Goal: Information Seeking & Learning: Learn about a topic

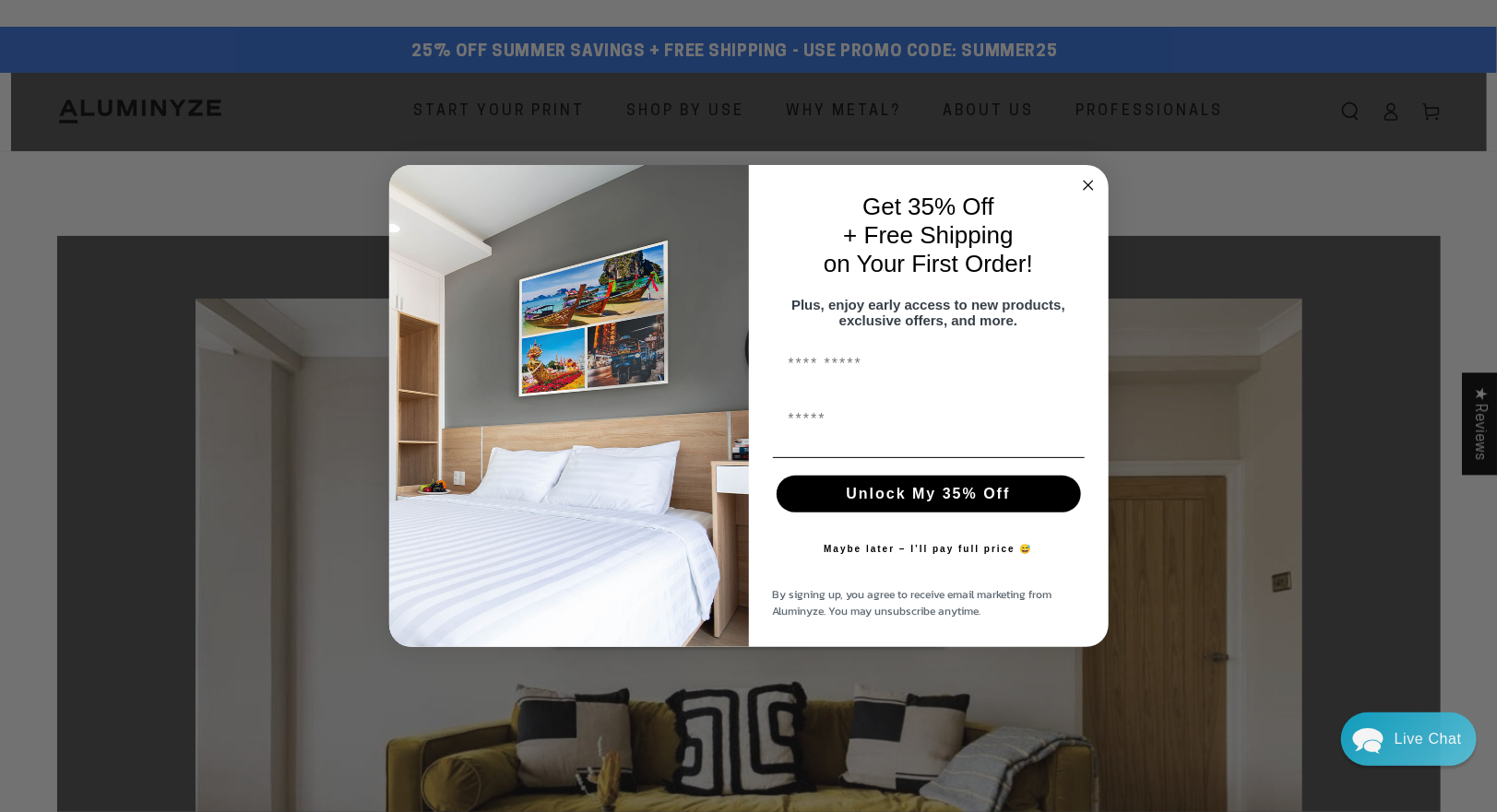
click at [1089, 176] on circle "Close dialog" at bounding box center [1088, 185] width 21 height 21
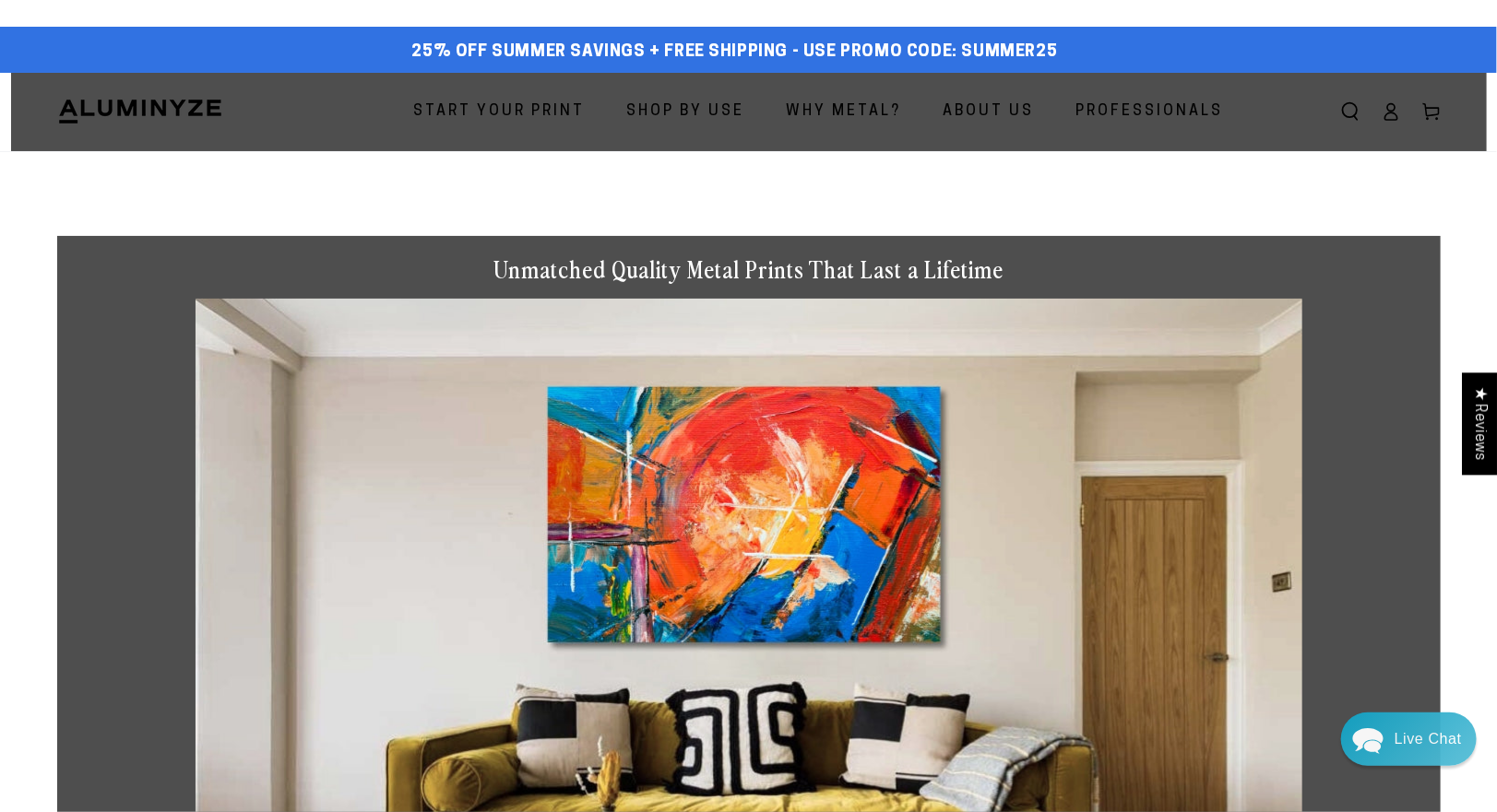
click at [971, 118] on span "About Us" at bounding box center [989, 112] width 91 height 27
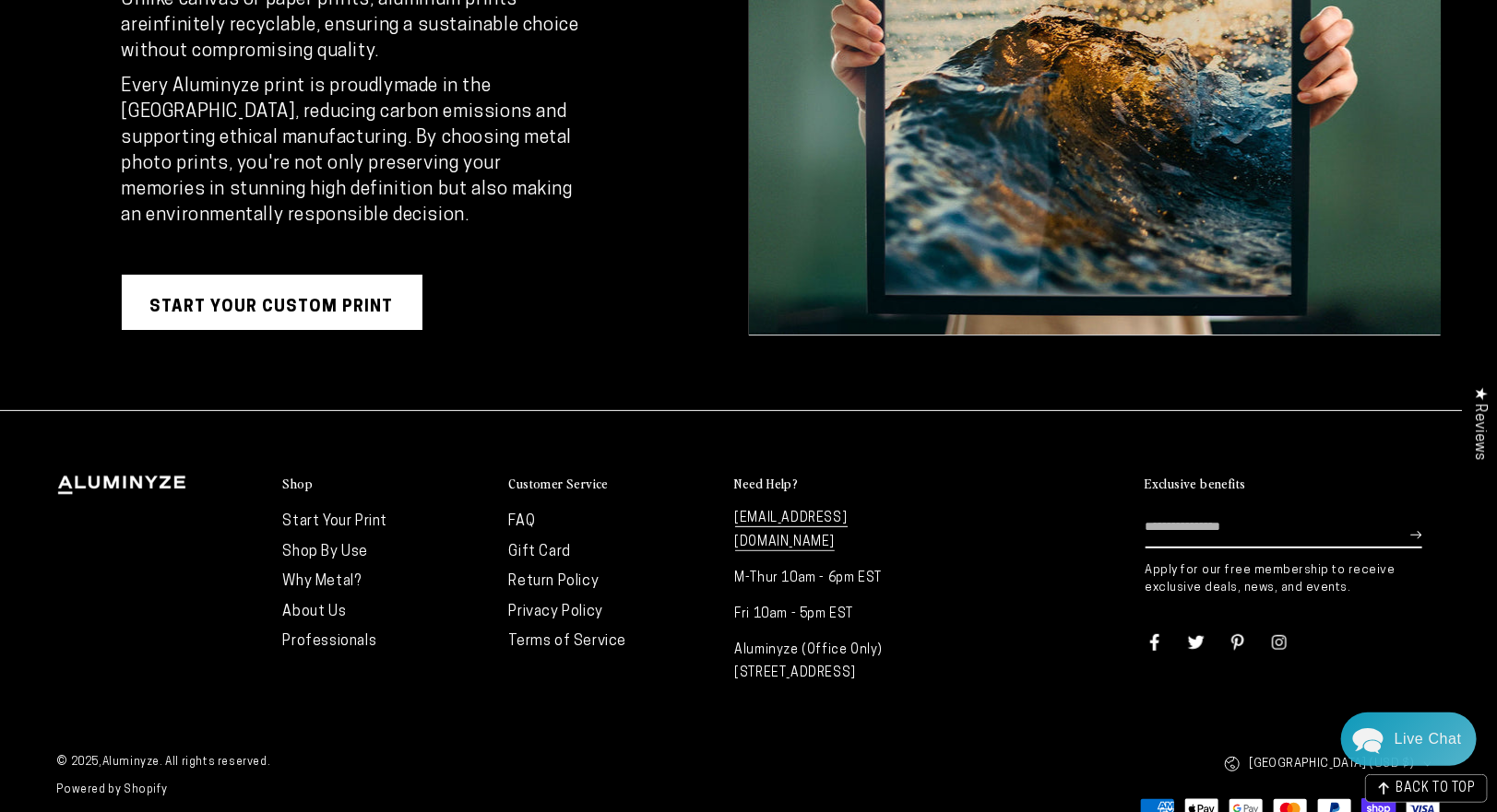
scroll to position [3559, 0]
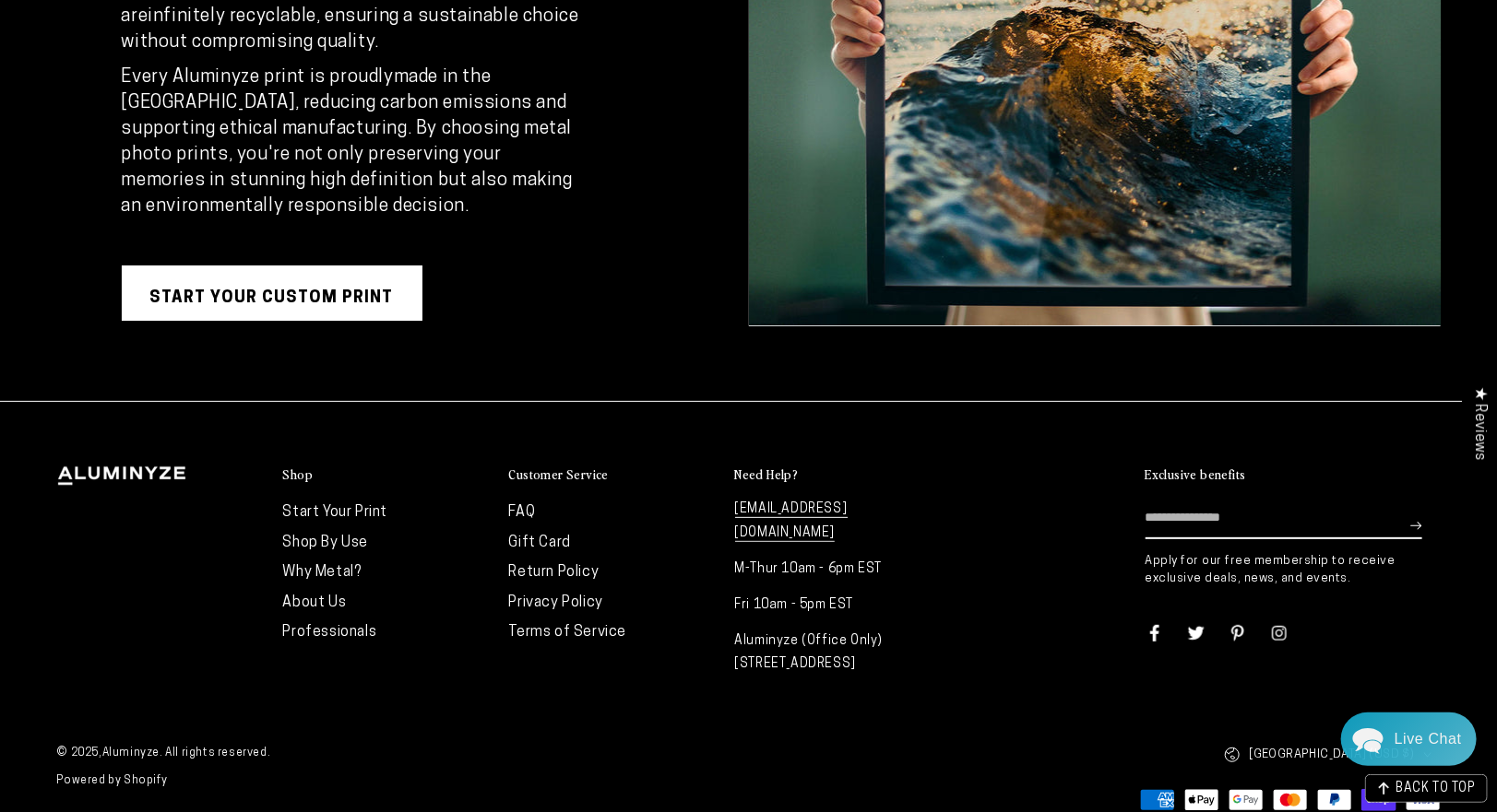
click at [531, 509] on link "FAQ" at bounding box center [522, 513] width 27 height 15
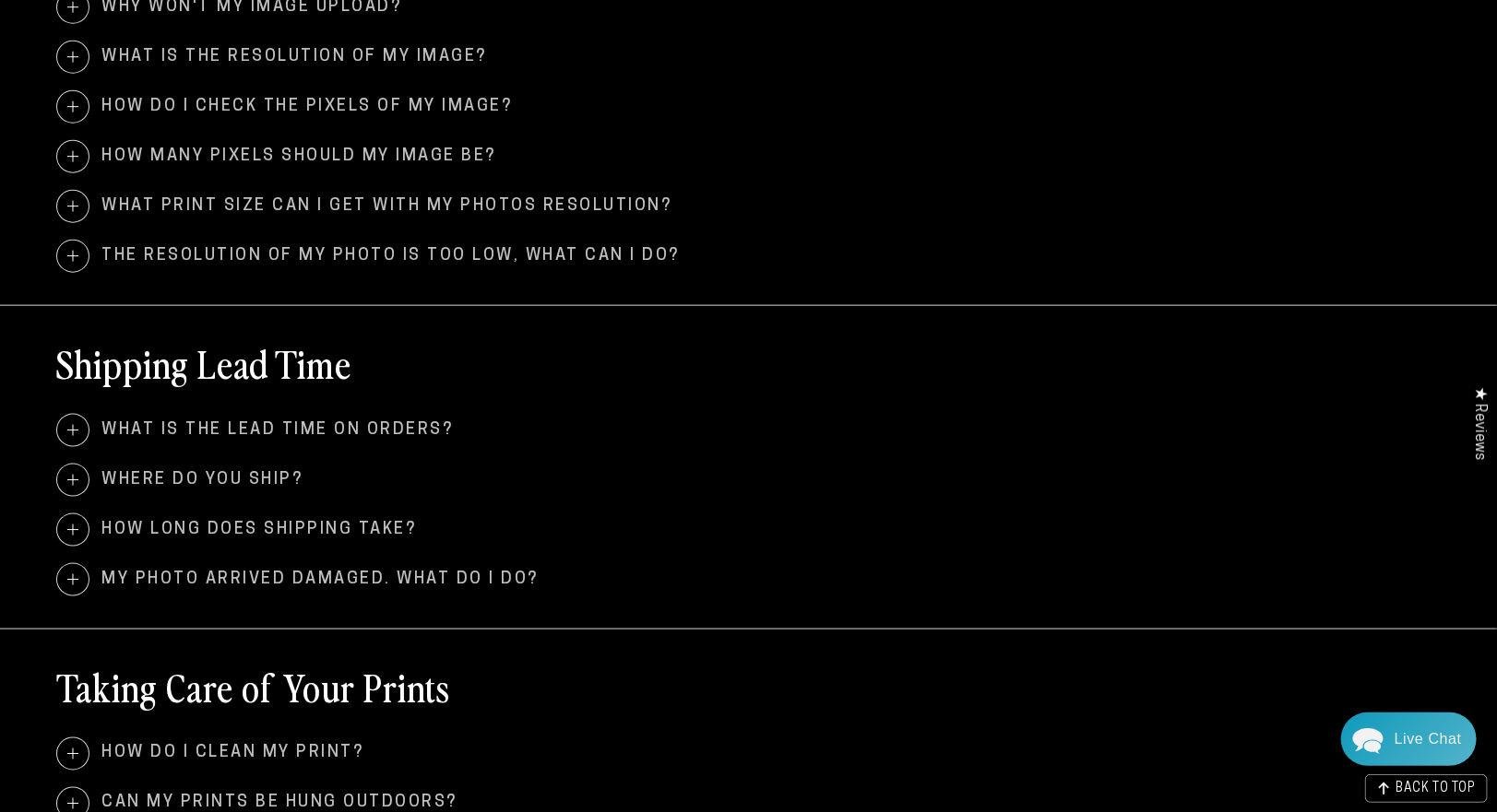
scroll to position [830, 0]
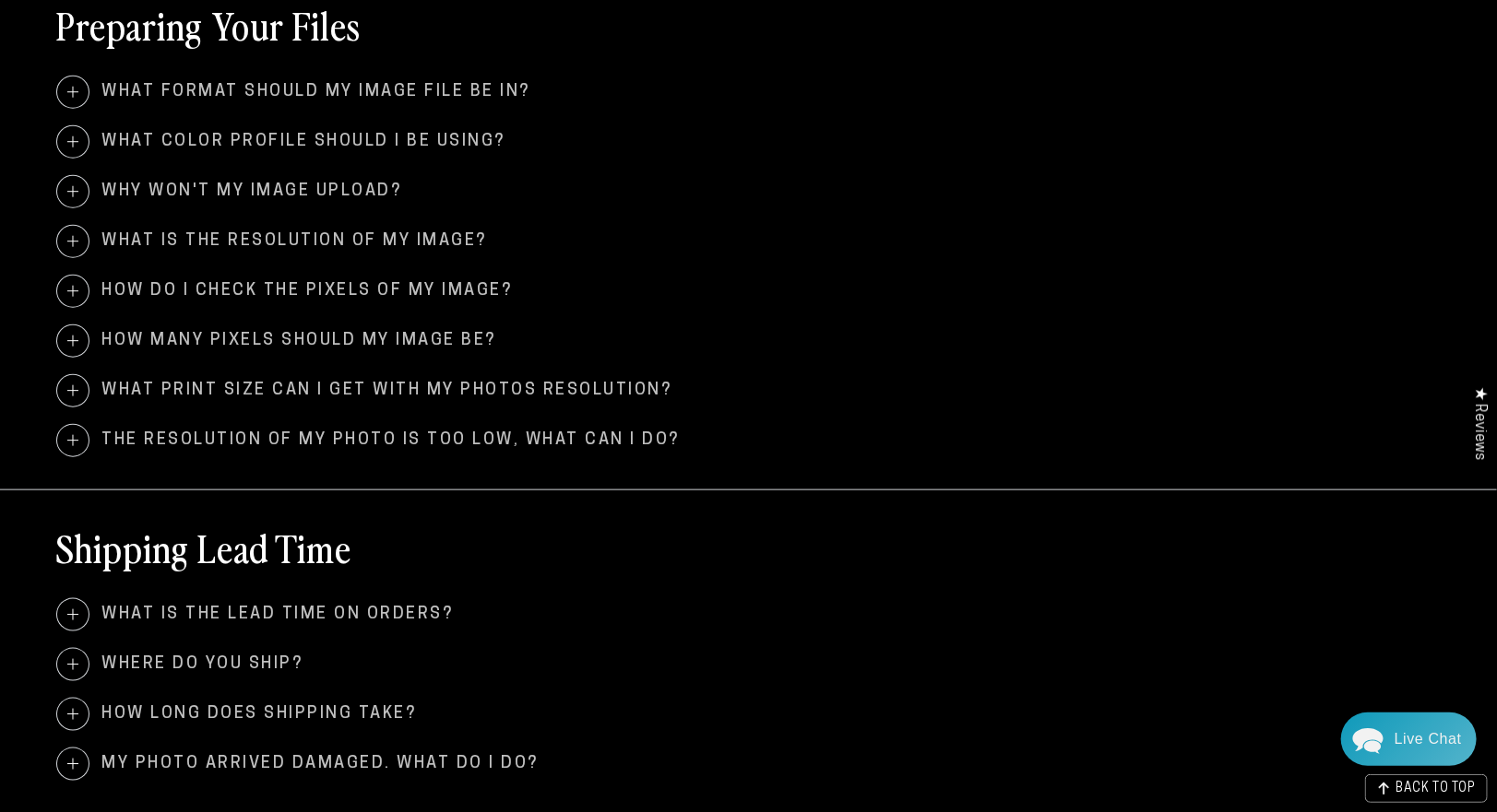
click at [77, 607] on span at bounding box center [73, 615] width 32 height 32
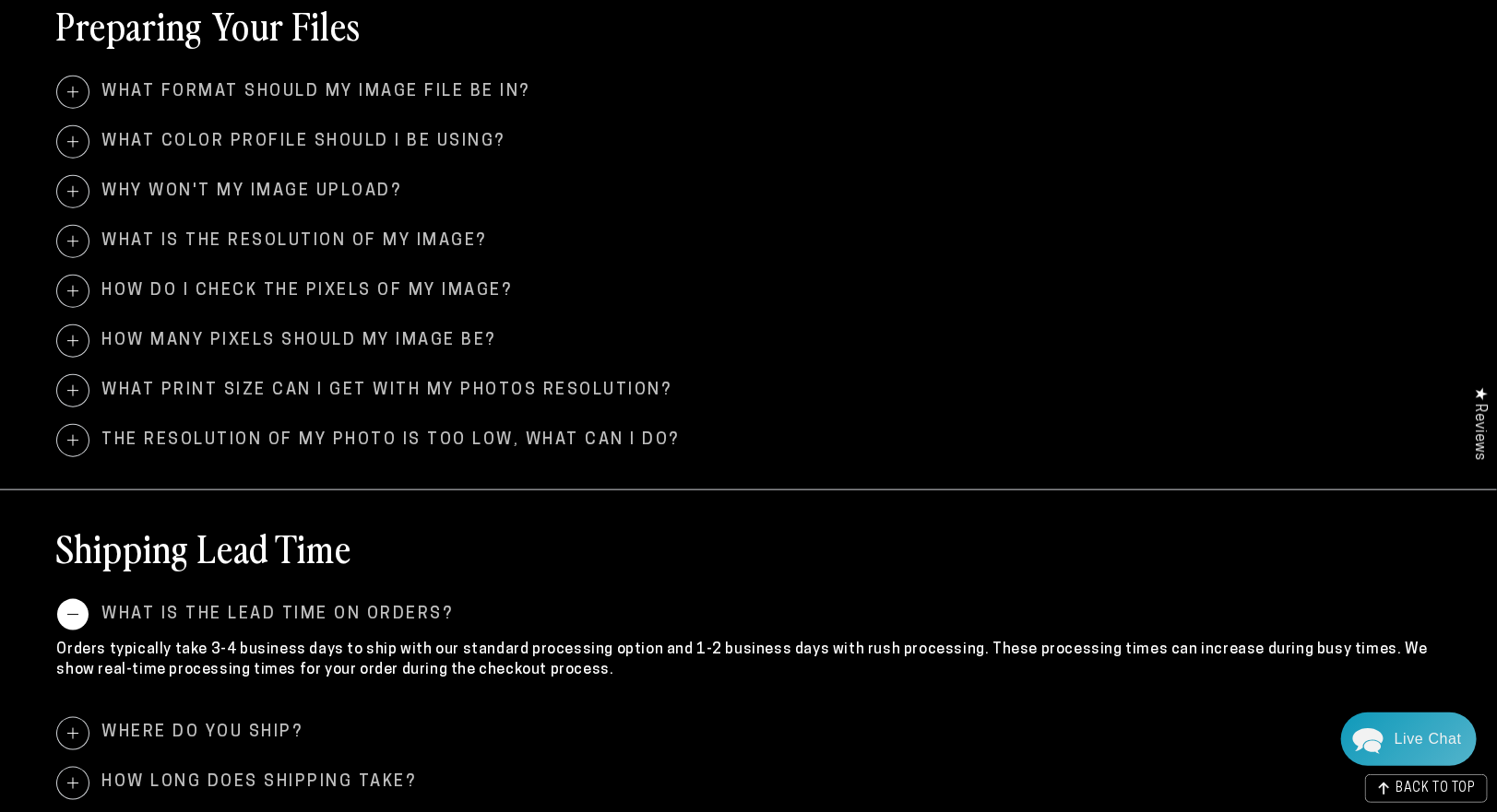
click at [90, 608] on span "What is the lead time on orders?" at bounding box center [748, 615] width 1383 height 32
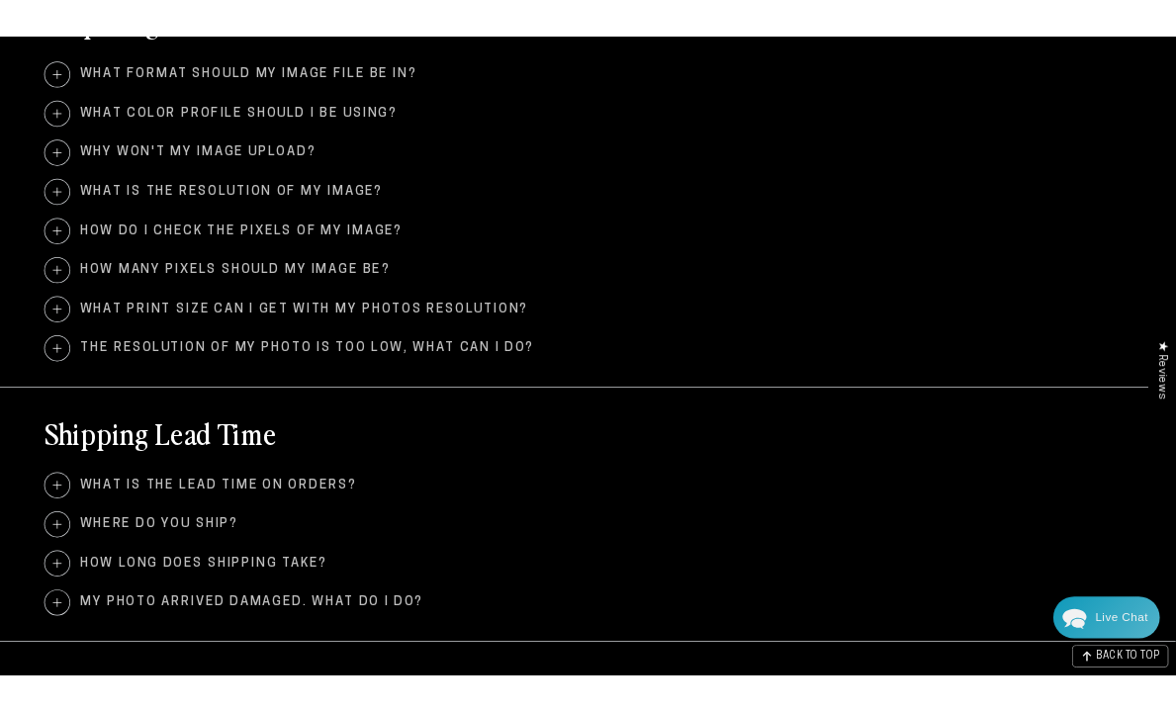
scroll to position [0, 0]
